Goal: Navigation & Orientation: Go to known website

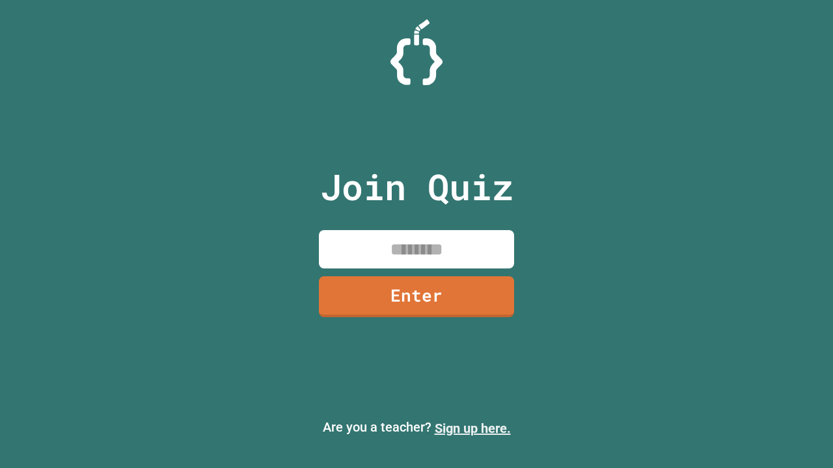
click at [472, 429] on link "Sign up here." at bounding box center [473, 429] width 76 height 16
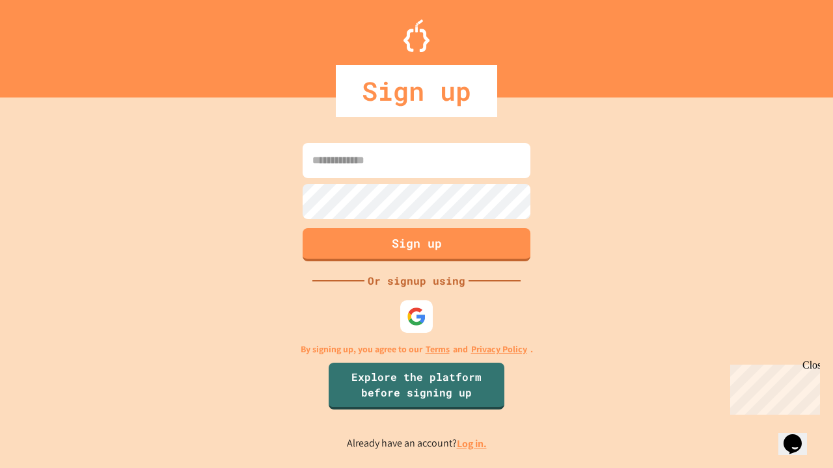
click at [472, 444] on link "Log in." at bounding box center [472, 444] width 30 height 14
